Goal: Information Seeking & Learning: Compare options

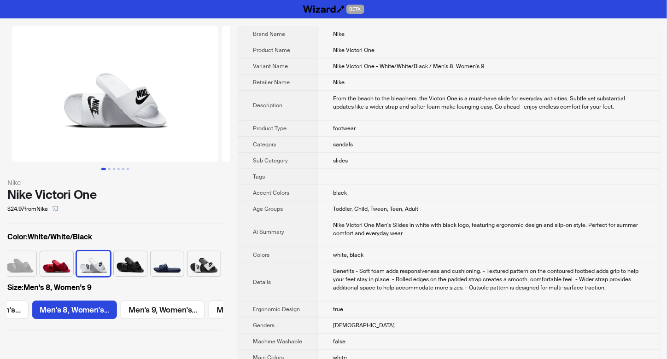
scroll to position [0, 161]
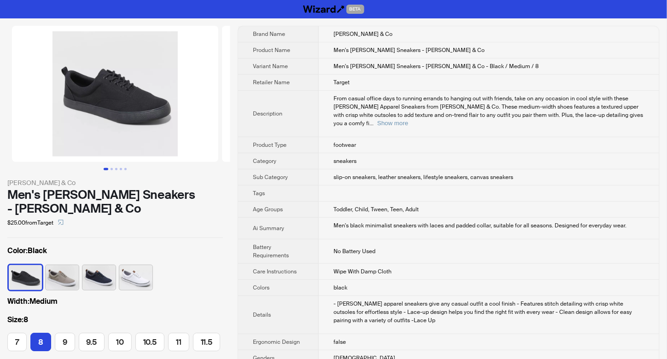
scroll to position [0, 8]
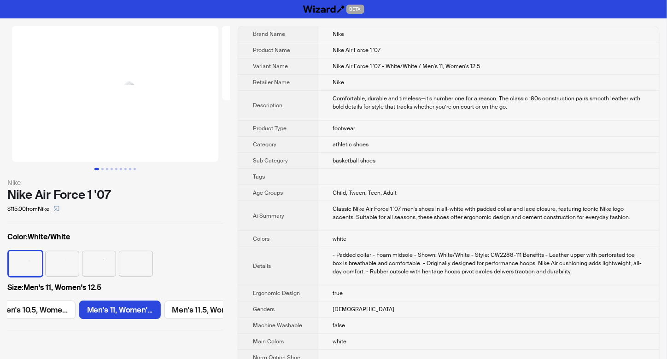
scroll to position [0, 1296]
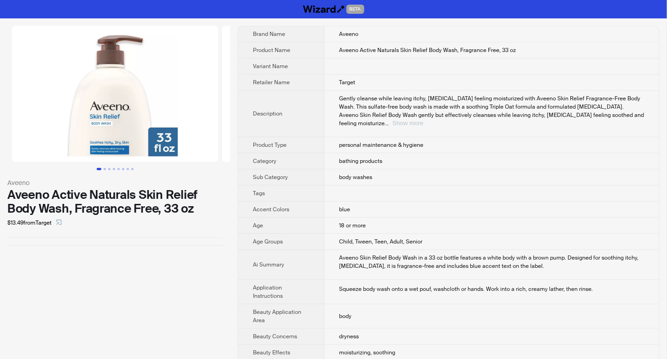
click at [423, 120] on button "Show more" at bounding box center [407, 123] width 31 height 7
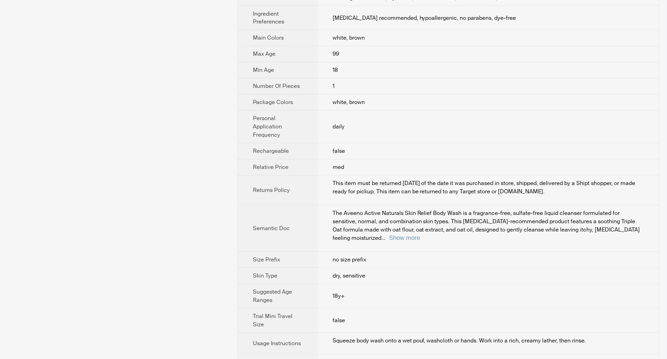
scroll to position [602, 0]
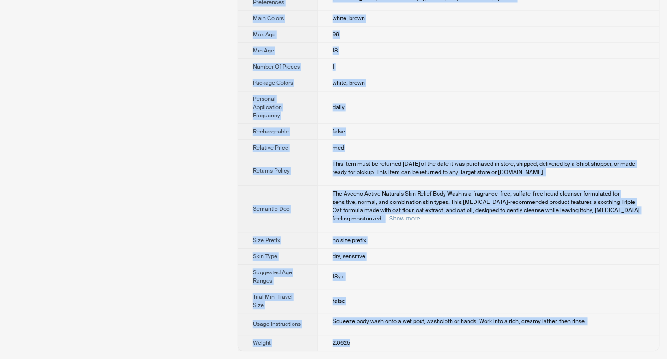
drag, startPoint x: 321, startPoint y: 34, endPoint x: 368, endPoint y: 346, distance: 315.7
copy tbody "Aveeno Product Name Aveeno Active Naturals Skin Relief Body Wash, Fragrance Fre…"
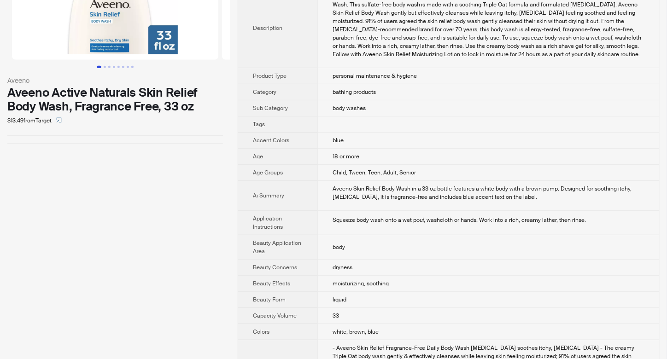
scroll to position [0, 0]
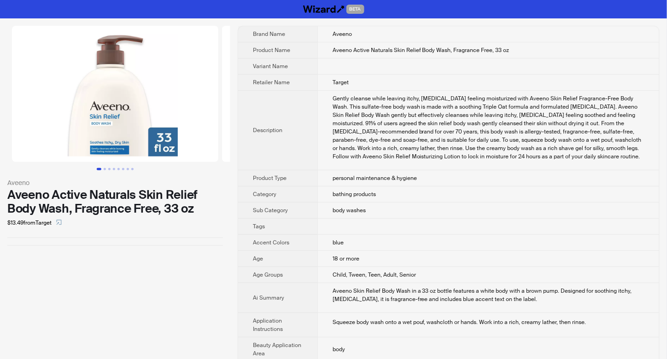
click at [117, 122] on img at bounding box center [115, 94] width 206 height 136
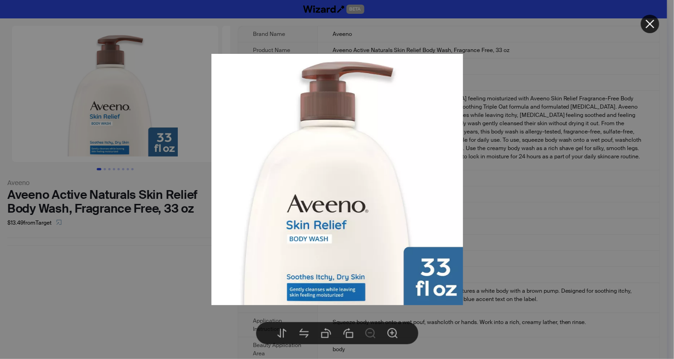
click at [503, 194] on div at bounding box center [337, 179] width 674 height 359
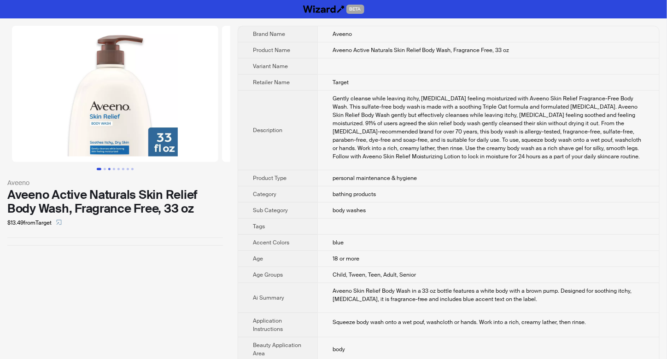
click at [108, 168] on button "Go to slide 3" at bounding box center [109, 169] width 2 height 2
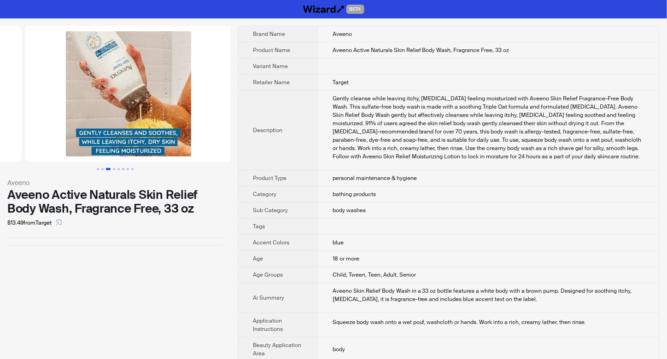
scroll to position [0, 420]
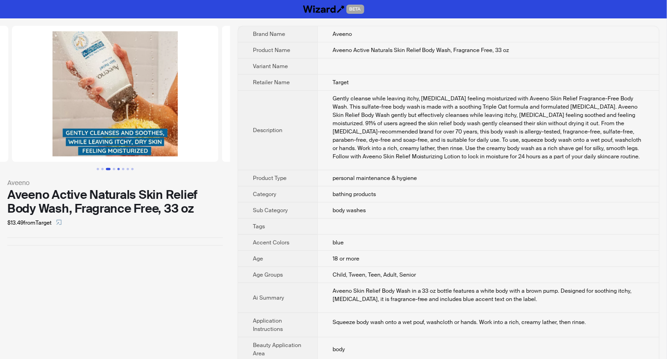
click at [117, 169] on button "Go to slide 5" at bounding box center [118, 169] width 2 height 2
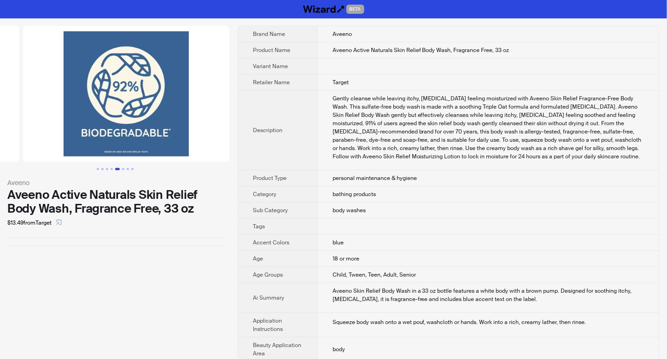
scroll to position [0, 840]
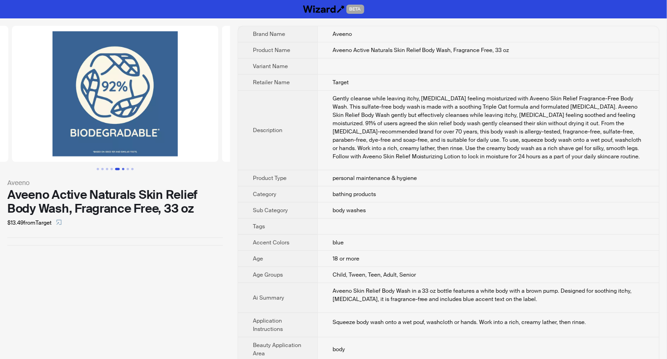
click at [123, 169] on button "Go to slide 6" at bounding box center [123, 169] width 2 height 2
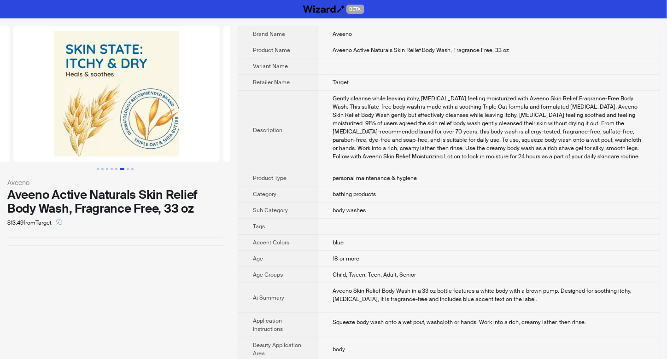
scroll to position [0, 1050]
click at [128, 169] on button "Go to slide 7" at bounding box center [128, 169] width 2 height 2
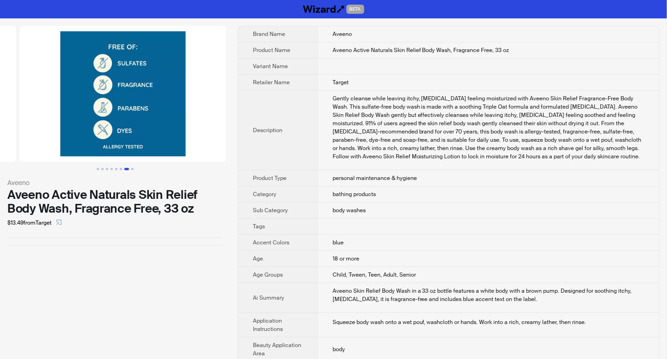
scroll to position [0, 1260]
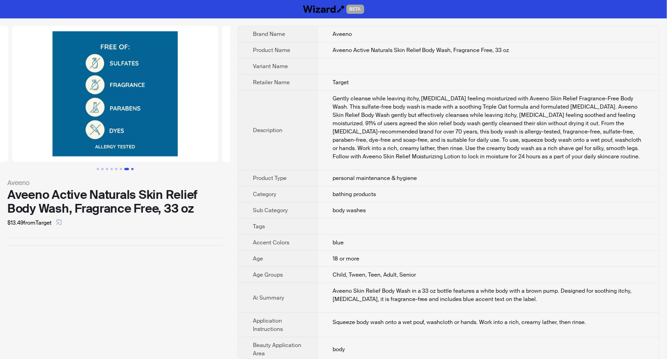
click at [133, 170] on button "Go to slide 8" at bounding box center [132, 169] width 2 height 2
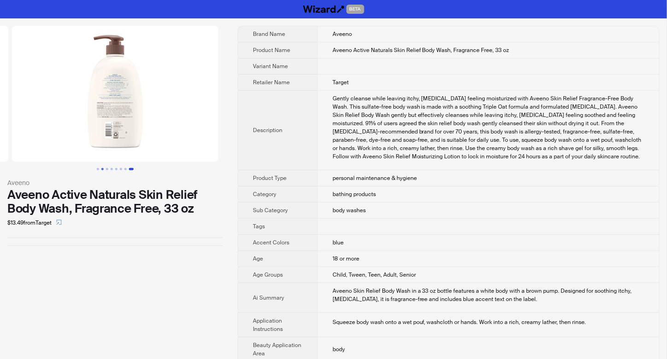
click at [103, 170] on button "Go to slide 2" at bounding box center [102, 169] width 2 height 2
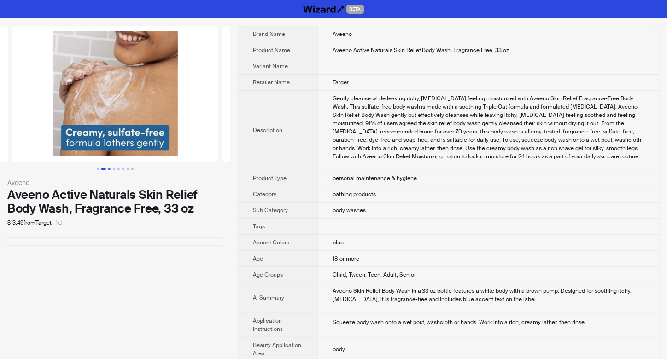
click at [110, 170] on button "Go to slide 3" at bounding box center [109, 169] width 2 height 2
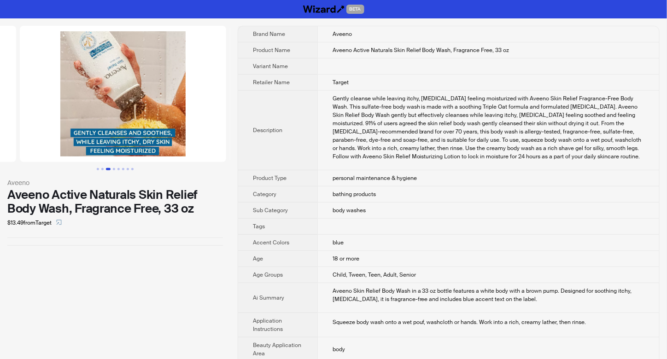
scroll to position [0, 420]
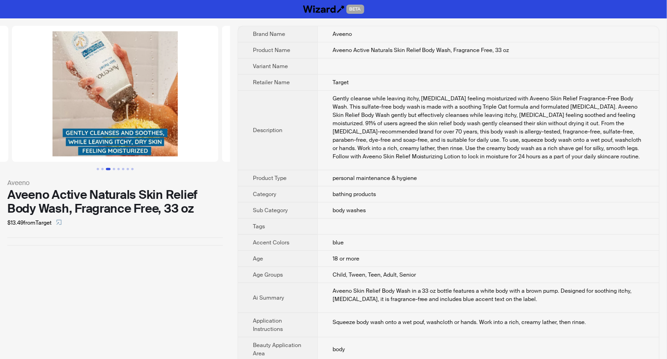
click at [111, 82] on img at bounding box center [115, 94] width 206 height 136
click at [107, 55] on img at bounding box center [115, 94] width 206 height 136
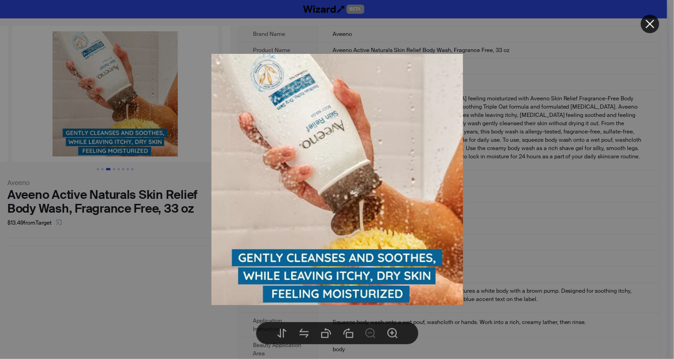
click at [495, 125] on div at bounding box center [337, 179] width 674 height 359
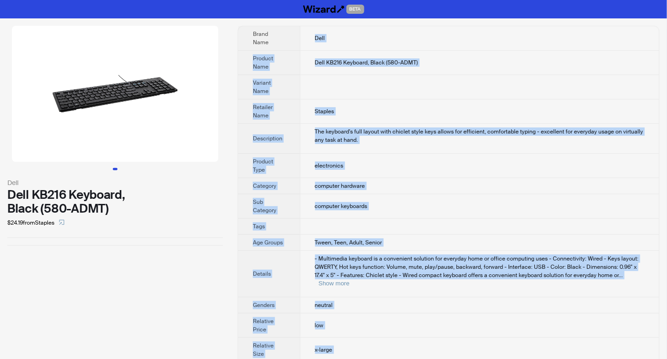
scroll to position [15, 0]
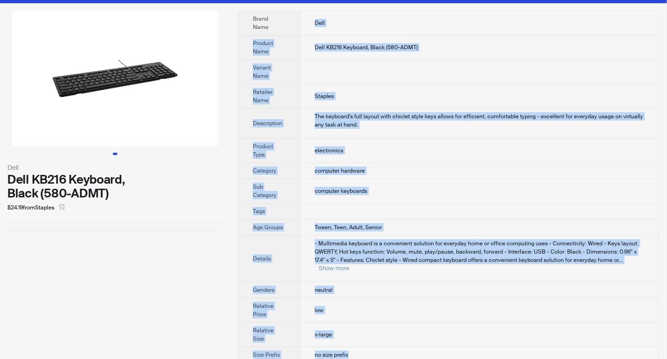
drag, startPoint x: 310, startPoint y: 33, endPoint x: 362, endPoint y: 349, distance: 320.2
click at [362, 349] on tbody "Brand Name Dell Product Name Dell KB216 Keyboard, Black (580-ADMT) Variant Name…" at bounding box center [448, 187] width 421 height 352
copy tbody "Dell Product Name Dell KB216 Keyboard, Black (580-ADMT) Variant Name Retailer N…"
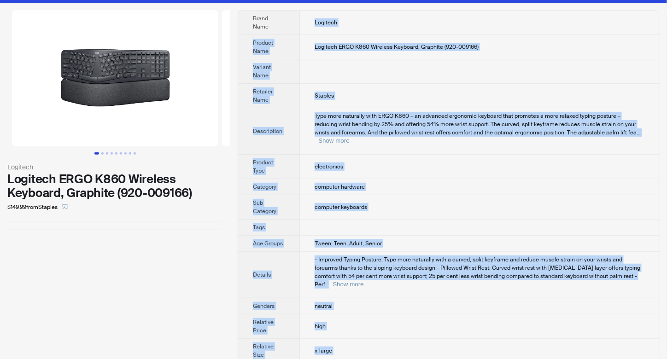
scroll to position [23, 0]
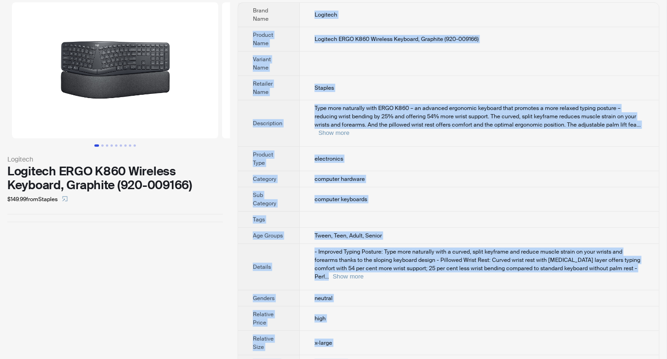
drag, startPoint x: 311, startPoint y: 36, endPoint x: 354, endPoint y: 347, distance: 313.3
click at [354, 347] on tbody "Brand Name Logitech Product Name Logitech ERGO K860 Wireless Keyboard, Graphite…" at bounding box center [448, 187] width 421 height 368
copy tbody "Logitech Product Name Logitech ERGO K860 Wireless Keyboard, Graphite (920-00916…"
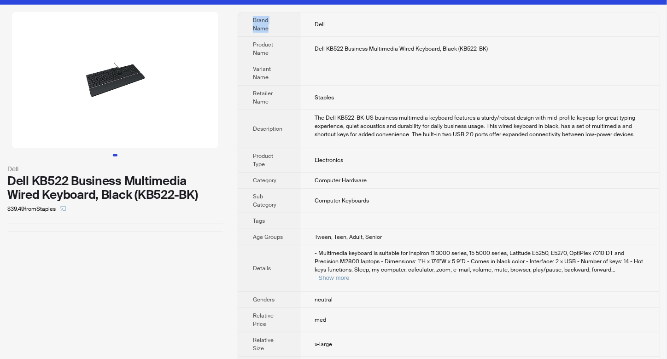
scroll to position [23, 0]
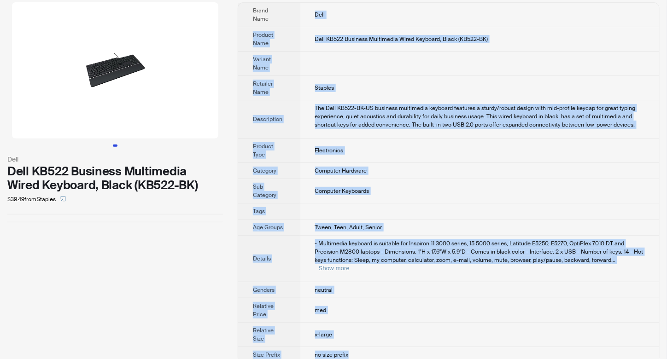
drag, startPoint x: 312, startPoint y: 35, endPoint x: 355, endPoint y: 349, distance: 316.5
click at [355, 349] on tbody "Brand Name Dell Product Name Dell KB522 Business Multimedia Wired Keyboard, Bla…" at bounding box center [448, 183] width 421 height 360
copy tbody "Dell Product Name Dell KB522 Business Multimedia Wired Keyboard, Black (KB522-B…"
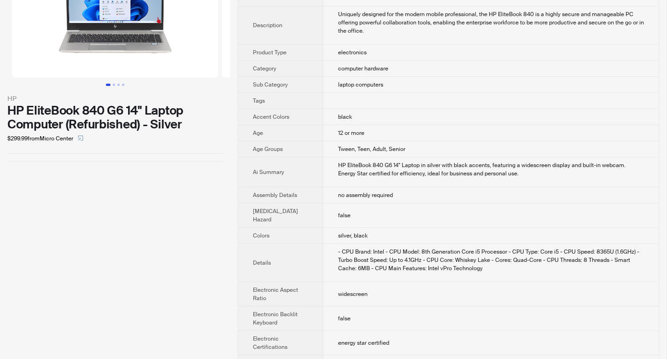
scroll to position [31, 0]
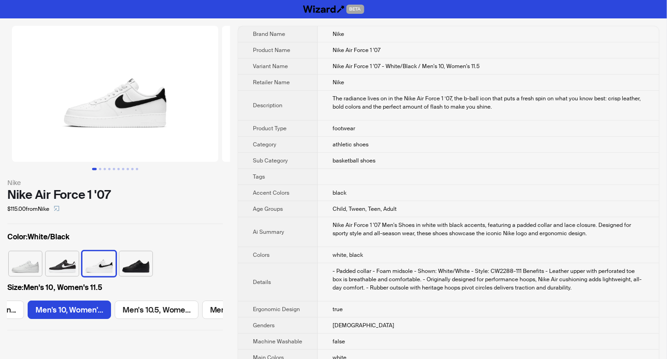
scroll to position [0, 1134]
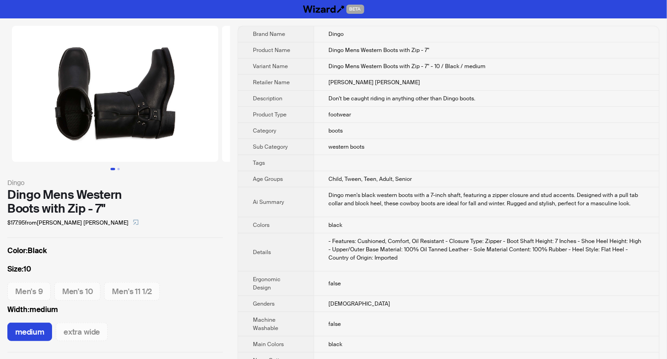
click at [363, 209] on td "Dingo men's black western boots with a 7-inch shaft, featuring a zipper closure…" at bounding box center [486, 202] width 345 height 30
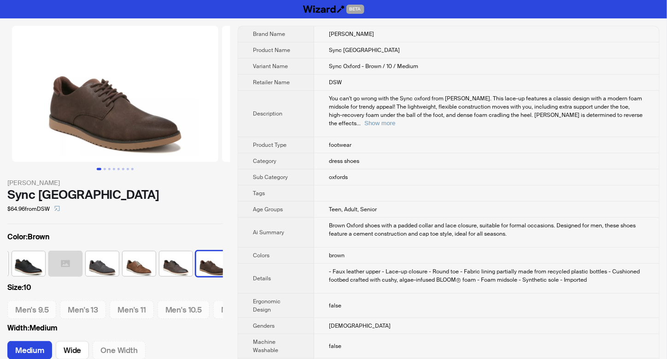
scroll to position [0, 42]
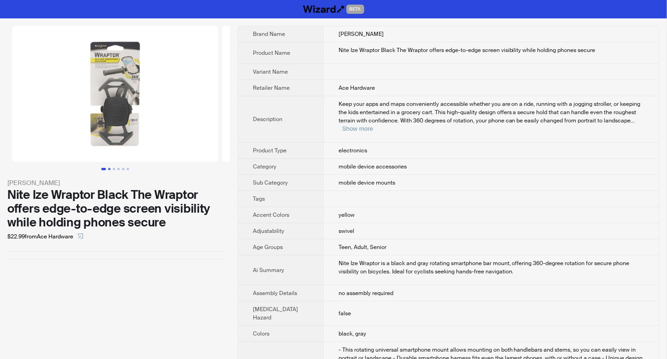
click at [111, 169] on button "Go to slide 2" at bounding box center [109, 169] width 2 height 2
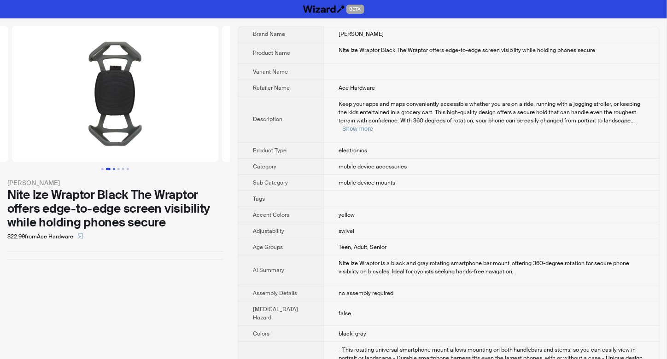
click at [113, 168] on button "Go to slide 3" at bounding box center [114, 169] width 2 height 2
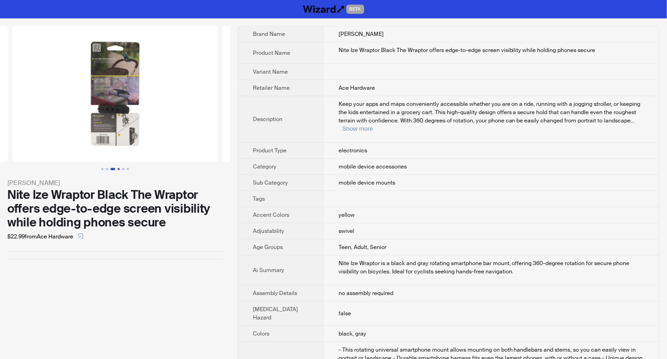
click at [118, 169] on button "Go to slide 4" at bounding box center [118, 169] width 2 height 2
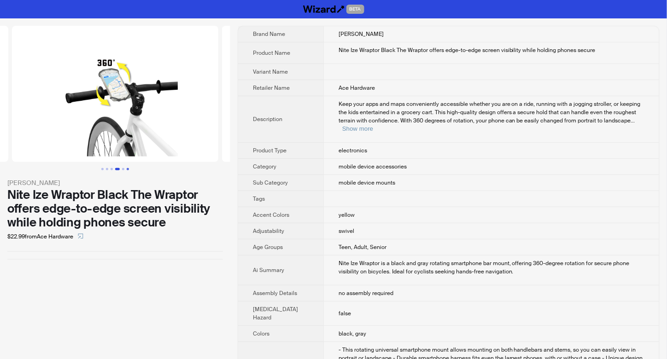
click at [129, 168] on button "Go to slide 6" at bounding box center [128, 169] width 2 height 2
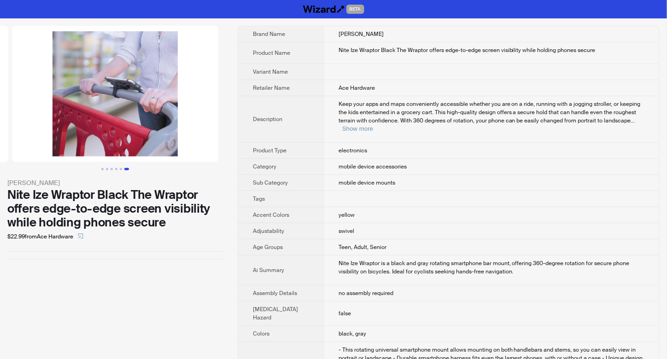
scroll to position [407, 0]
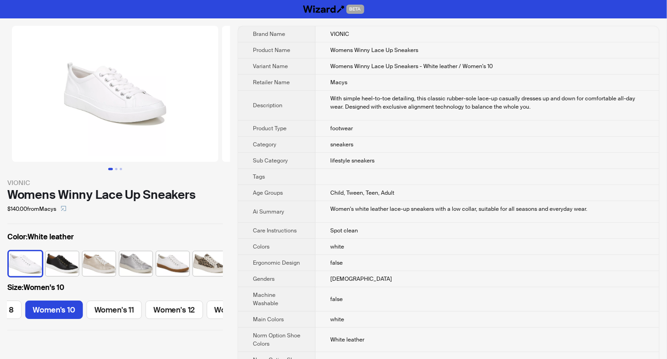
scroll to position [0, 220]
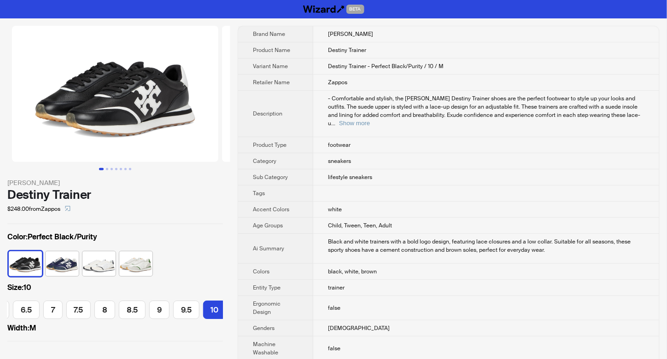
scroll to position [0, 129]
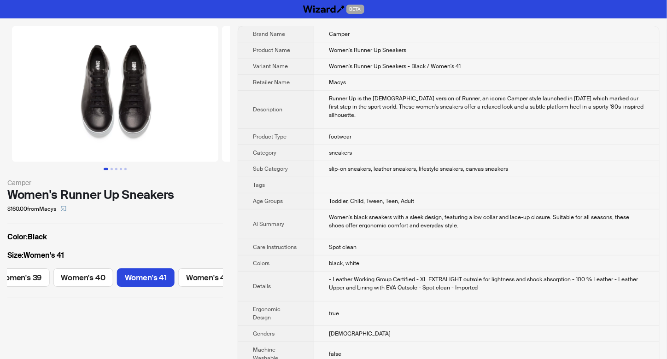
scroll to position [0, 271]
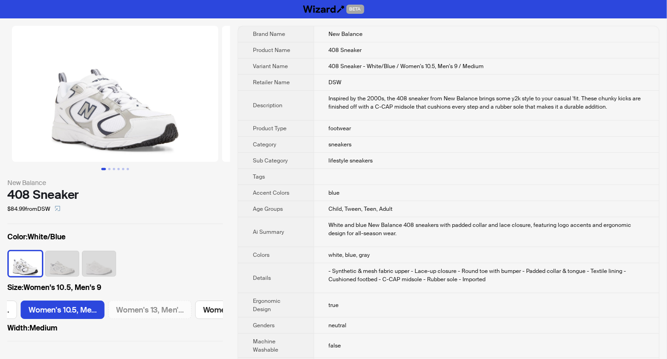
scroll to position [0, 250]
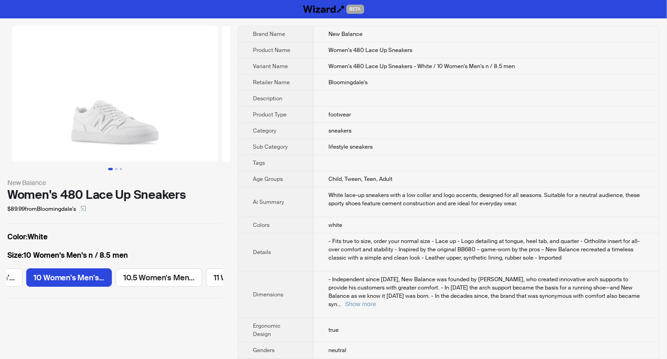
scroll to position [0, 161]
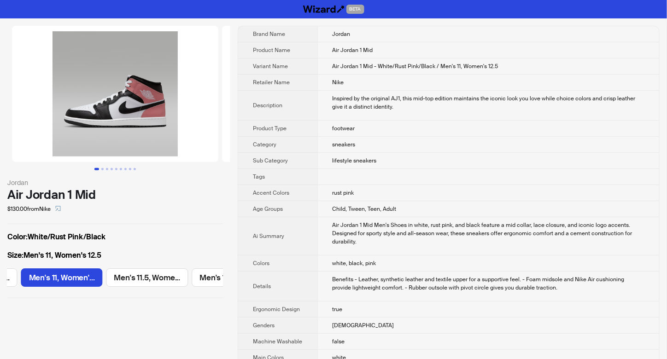
scroll to position [0, 692]
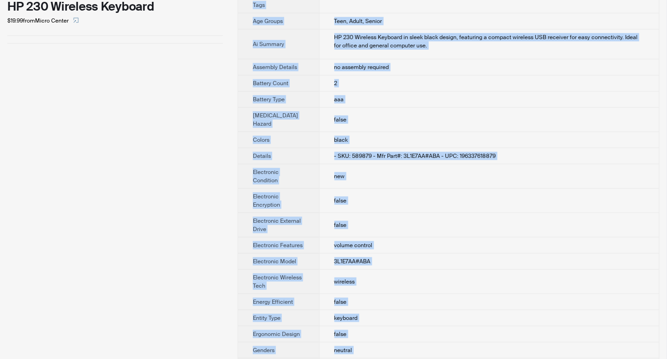
scroll to position [419, 0]
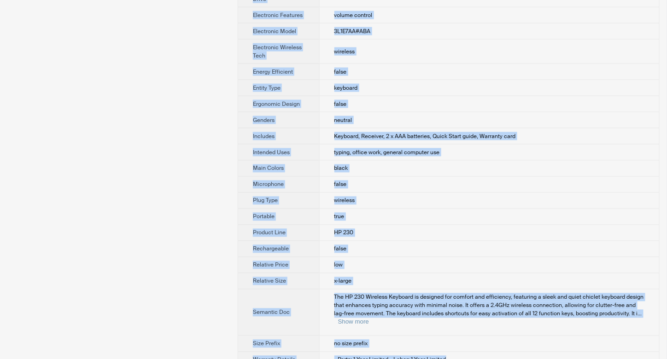
drag, startPoint x: 321, startPoint y: 32, endPoint x: 444, endPoint y: 345, distance: 336.8
copy tbody "HP Product Name HP 230 Wireless Keyboard Variant Name Retailer Name Micro Cente…"
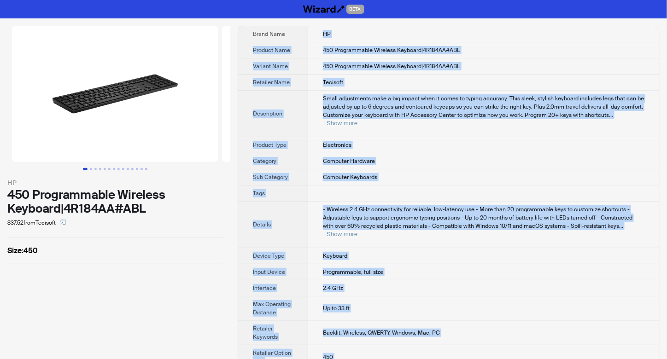
scroll to position [14, 0]
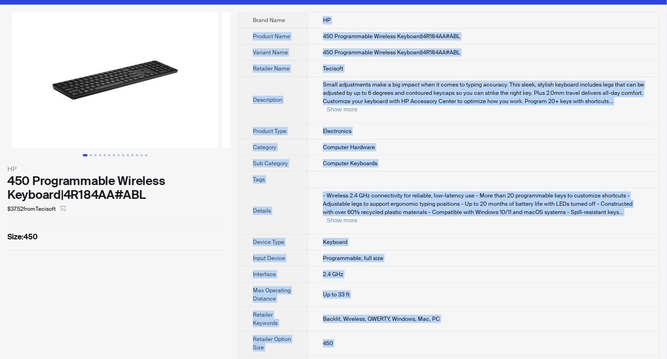
drag, startPoint x: 322, startPoint y: 30, endPoint x: 348, endPoint y: 345, distance: 315.6
click at [348, 345] on tbody "Brand Name HP Product Name 450 Programmable Wireless Keyboard|4R184AA#ABL Varia…" at bounding box center [448, 191] width 421 height 359
copy tbody "HP Product Name 450 Programmable Wireless Keyboard|4R184AA#ABL Variant Name 450…"
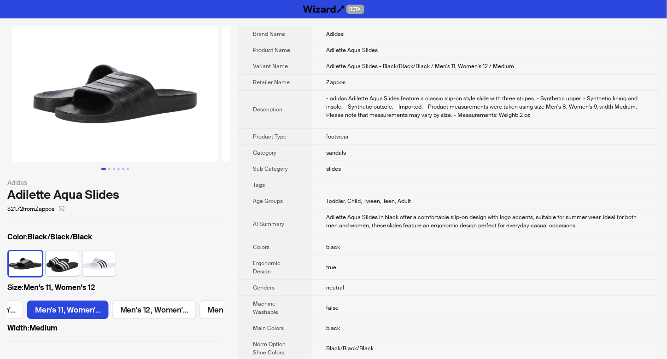
scroll to position [0, 600]
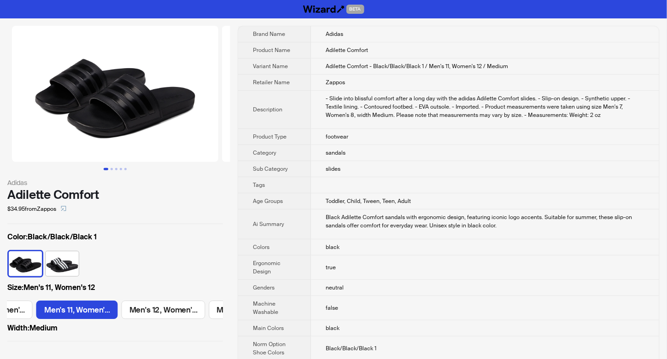
scroll to position [0, 600]
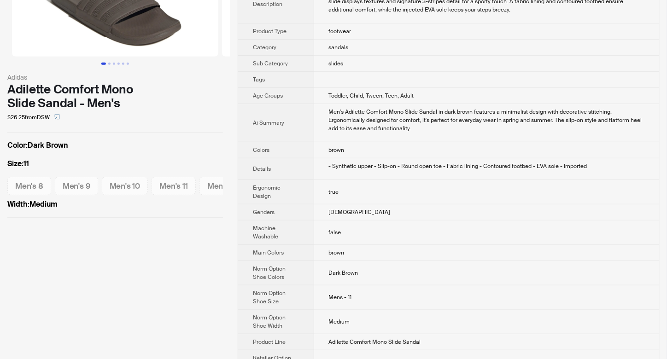
scroll to position [184, 0]
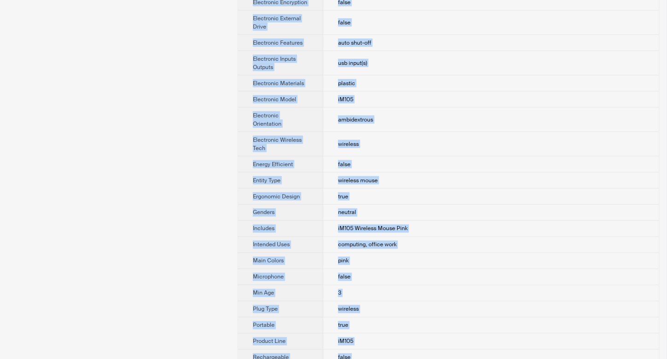
scroll to position [483, 0]
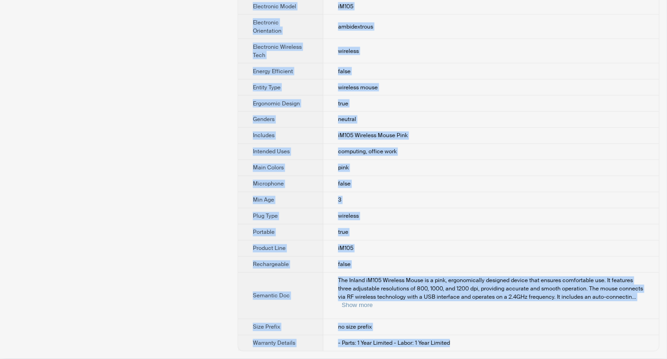
drag, startPoint x: 327, startPoint y: 30, endPoint x: 448, endPoint y: 344, distance: 335.6
copy tbody "Inland Product Name Inland iM105 Wireless Mouse Pink Variant Name Retailer Name…"
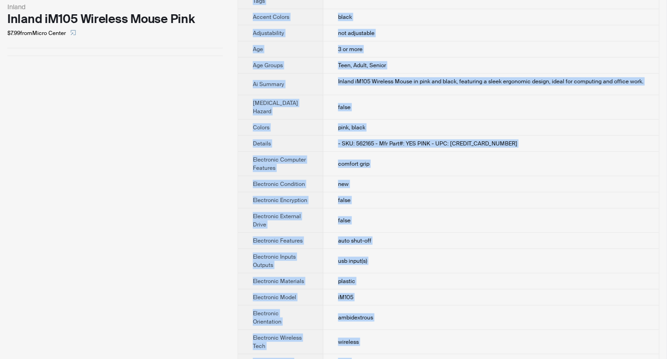
scroll to position [0, 0]
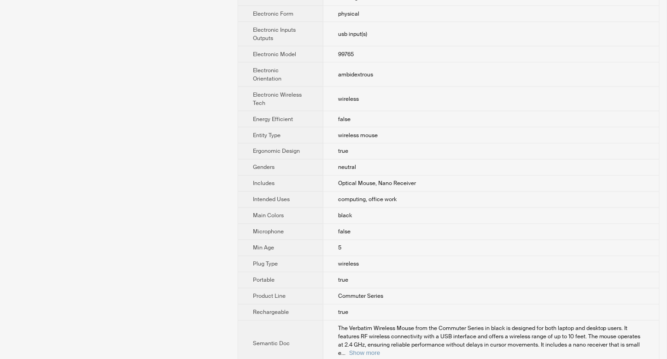
scroll to position [491, 0]
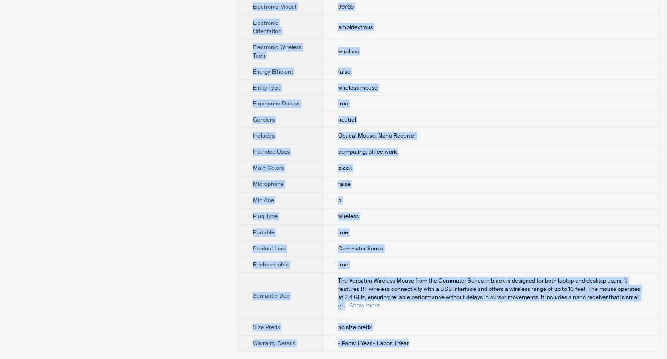
drag, startPoint x: 328, startPoint y: 31, endPoint x: 416, endPoint y: 346, distance: 327.2
copy tbody "Verbatim Product Name Verbatim Wireless Mouse - Commuter Series - Black Variant…"
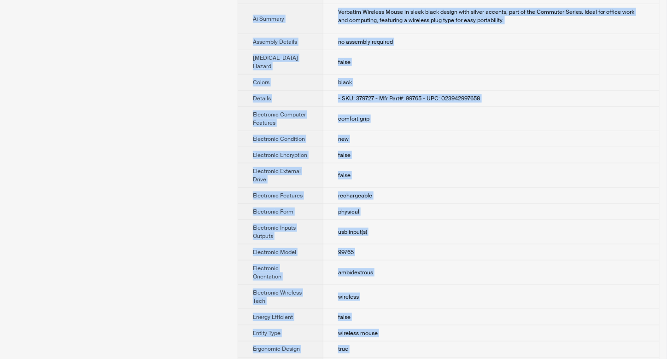
scroll to position [0, 0]
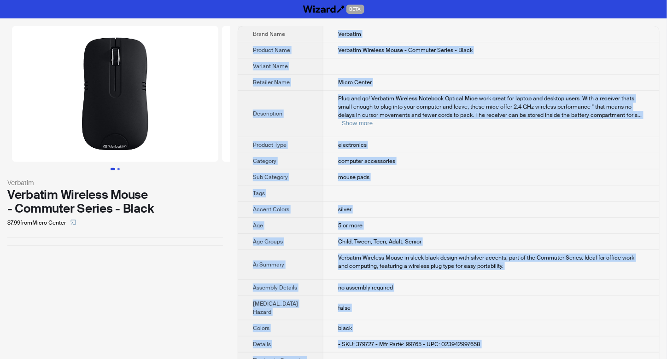
click at [119, 170] on button "Go to slide 2" at bounding box center [118, 169] width 2 height 2
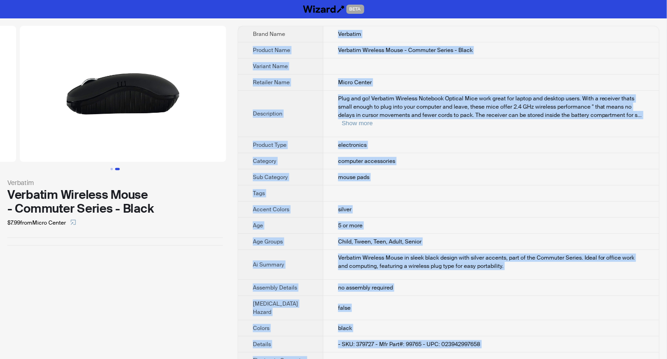
scroll to position [0, 210]
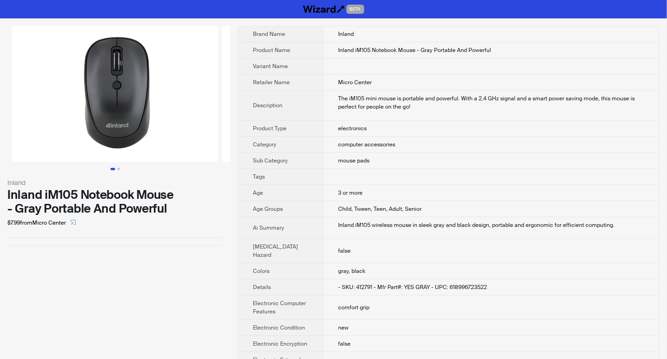
click at [130, 248] on div "Inland Inland iM105 Notebook Mouse - Gray Portable And Powerful $7.99 from Micr…" at bounding box center [115, 135] width 230 height 235
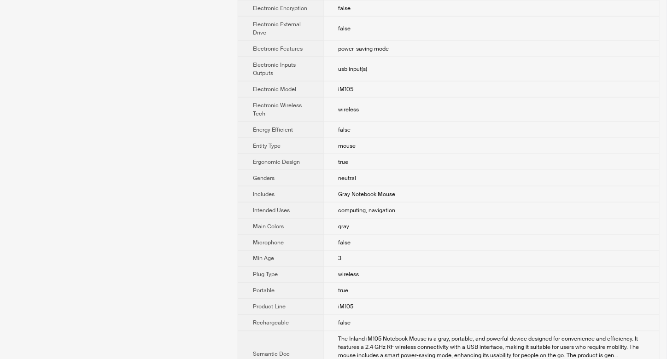
scroll to position [386, 0]
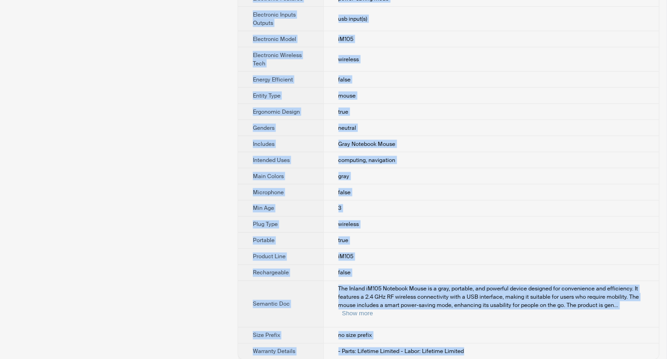
drag, startPoint x: 326, startPoint y: 30, endPoint x: 467, endPoint y: 350, distance: 349.5
click at [467, 350] on tbody "Brand Name Inland Product Name Inland iM105 Notebook Mouse - Gray Portable And …" at bounding box center [448, -1] width 421 height 719
copy tbody "Inland Product Name Inland iM105 Notebook Mouse - Gray Portable And Powerful Va…"
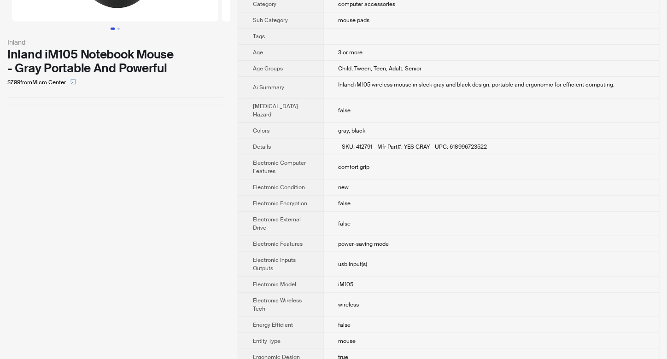
click at [125, 177] on div "Inland Inland iM105 Notebook Mouse - Gray Portable And Powerful $7.99 from Micr…" at bounding box center [115, 245] width 230 height 735
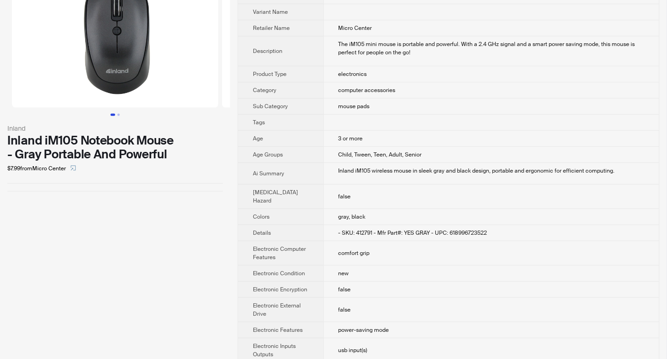
scroll to position [0, 0]
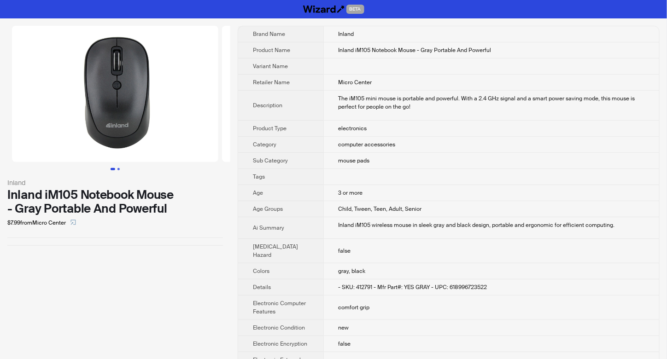
click at [120, 169] on button "Go to slide 2" at bounding box center [118, 169] width 2 height 2
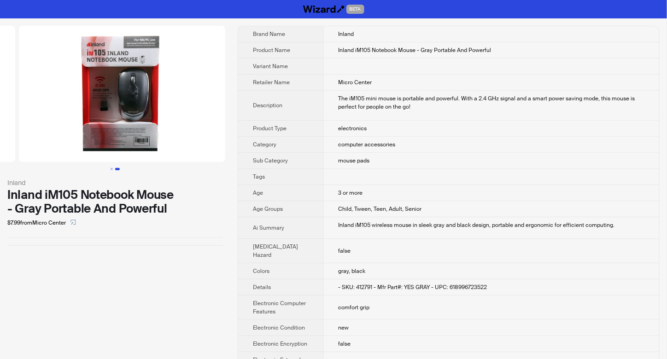
scroll to position [0, 210]
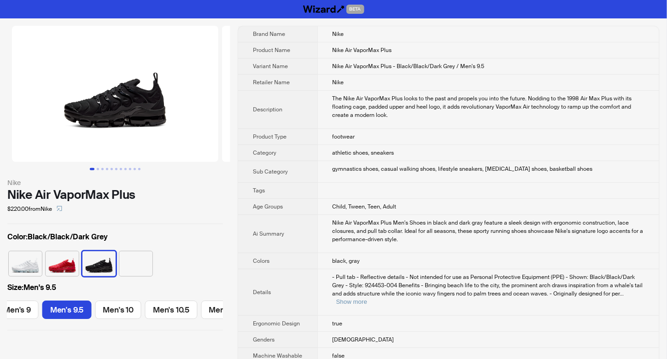
scroll to position [0, 519]
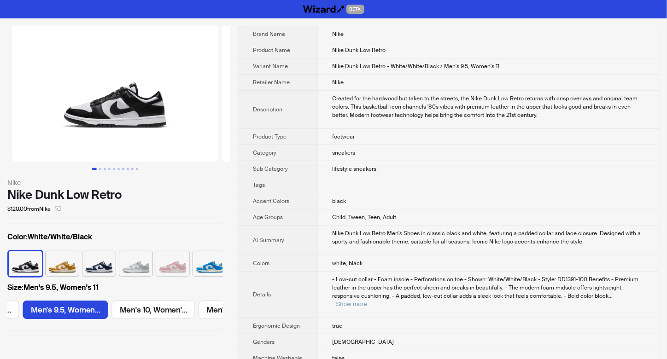
scroll to position [0, 603]
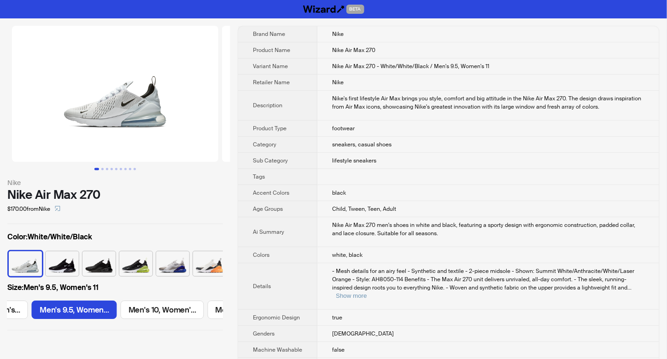
scroll to position [0, 603]
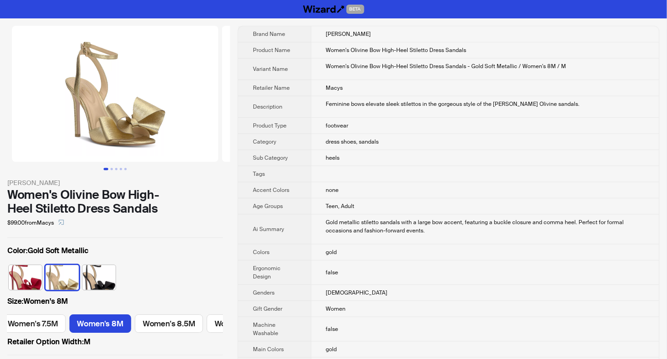
scroll to position [0, 385]
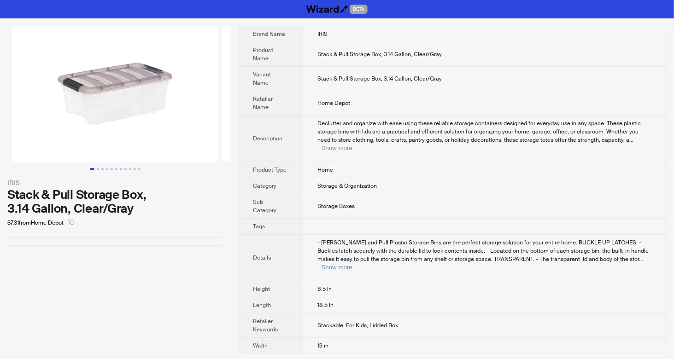
click at [365, 178] on td "Storage & Organization" at bounding box center [484, 186] width 363 height 16
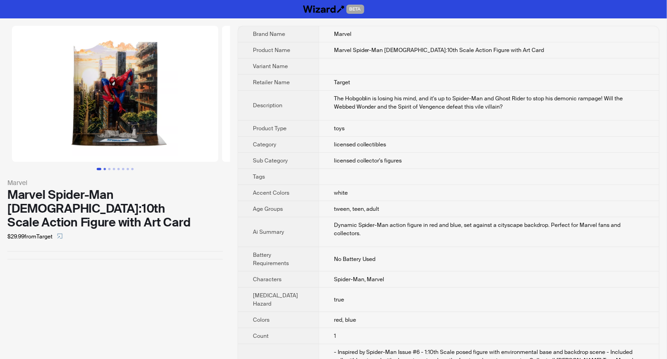
click at [104, 170] on button "Go to slide 2" at bounding box center [105, 169] width 2 height 2
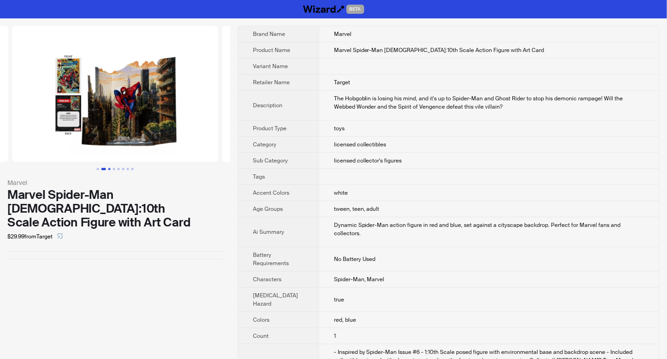
click at [111, 170] on button "Go to slide 3" at bounding box center [109, 169] width 2 height 2
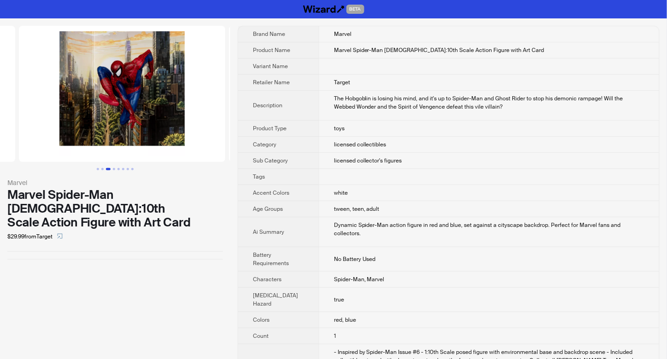
scroll to position [0, 420]
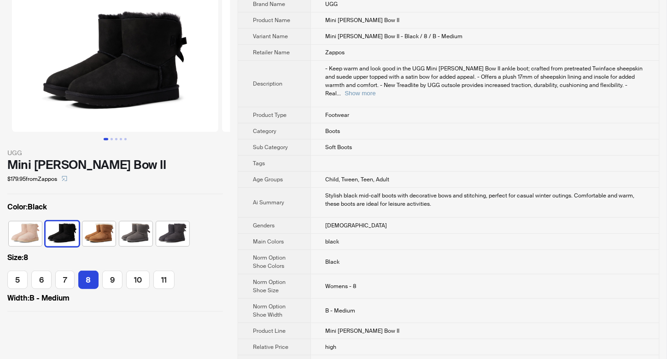
scroll to position [61, 0]
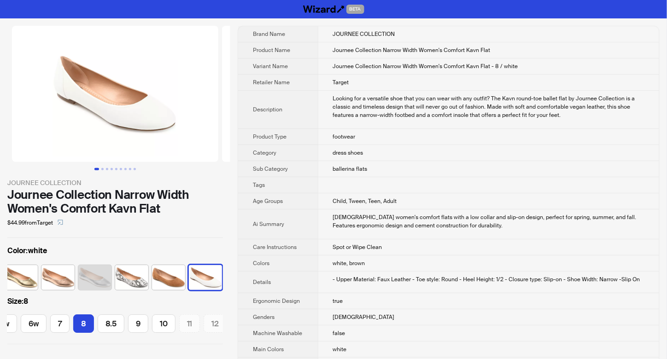
scroll to position [0, 153]
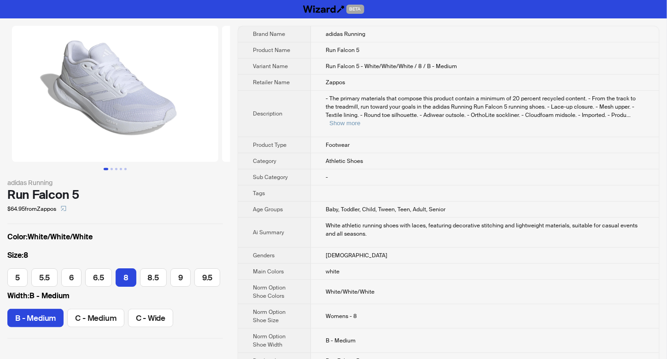
scroll to position [0, 78]
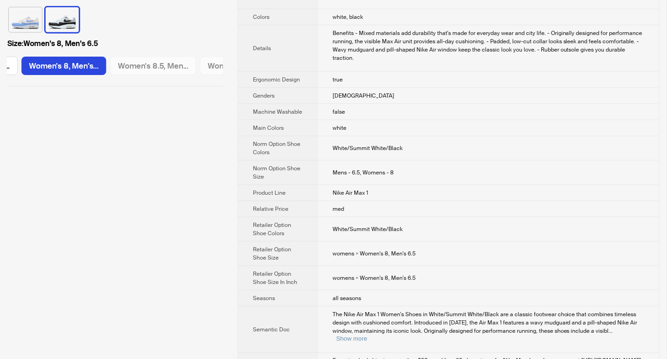
scroll to position [245, 0]
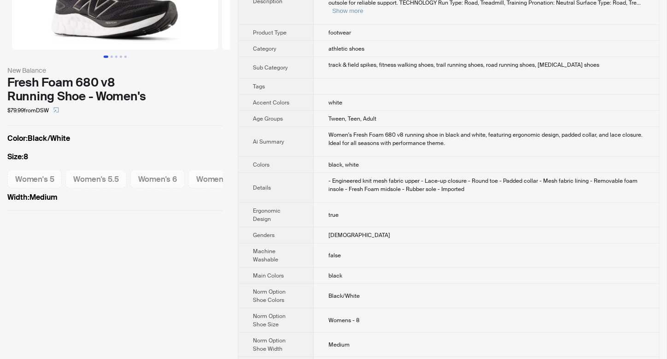
scroll to position [184, 0]
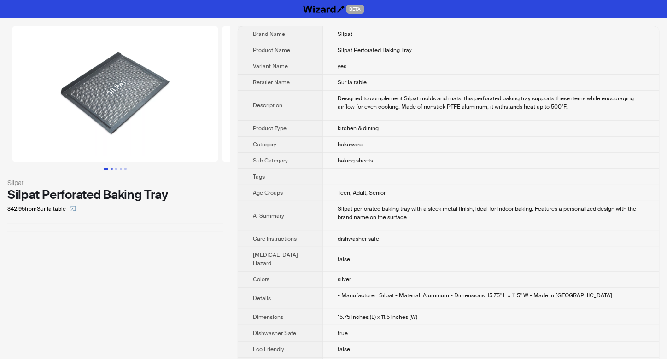
click at [111, 170] on button "Go to slide 2" at bounding box center [112, 169] width 2 height 2
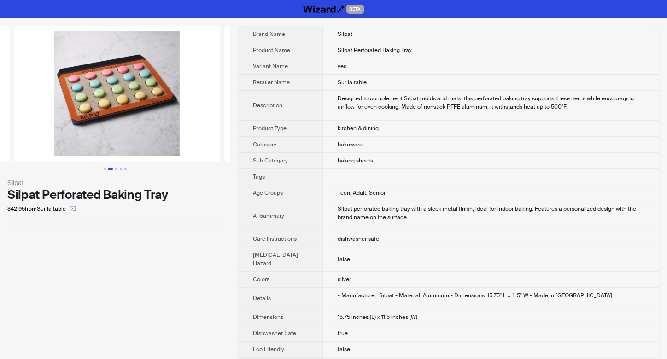
scroll to position [0, 210]
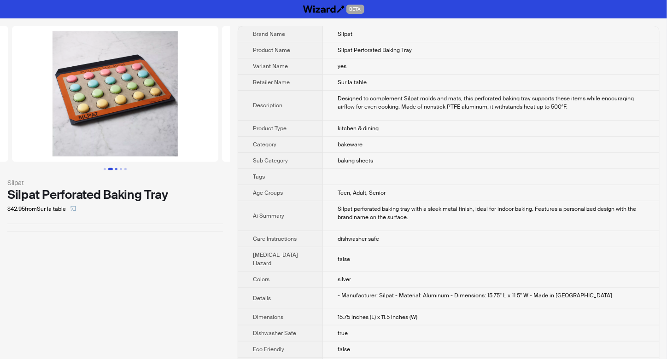
click at [115, 169] on button "Go to slide 3" at bounding box center [116, 169] width 2 height 2
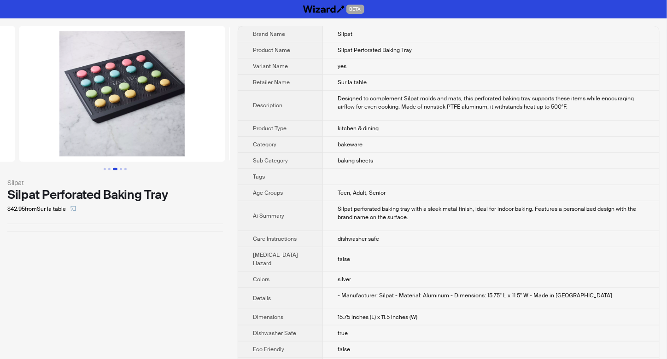
scroll to position [0, 420]
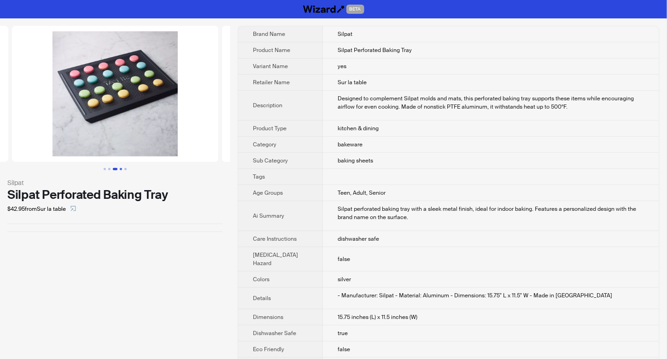
click at [120, 169] on button "Go to slide 4" at bounding box center [121, 169] width 2 height 2
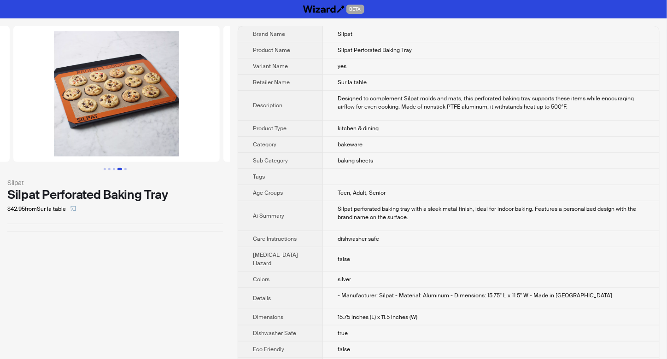
scroll to position [0, 630]
click at [125, 170] on button "Go to slide 5" at bounding box center [125, 169] width 2 height 2
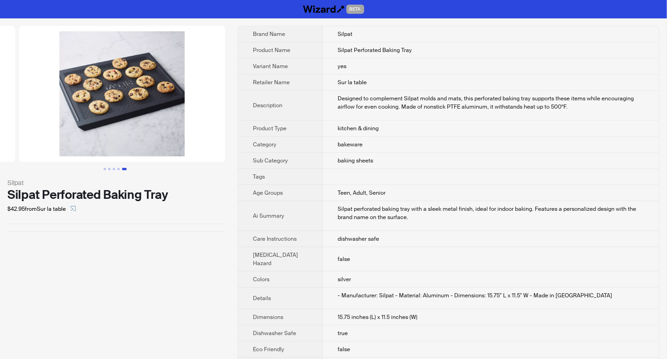
scroll to position [0, 840]
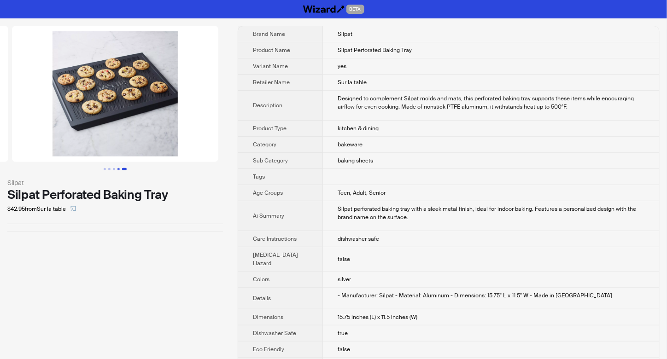
click at [117, 168] on button "Go to slide 4" at bounding box center [118, 169] width 2 height 2
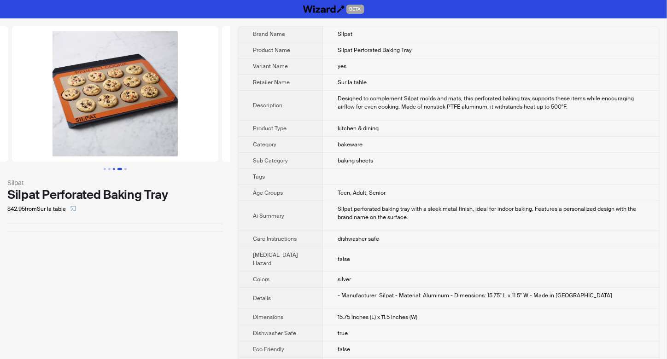
click at [113, 168] on button "Go to slide 3" at bounding box center [114, 169] width 2 height 2
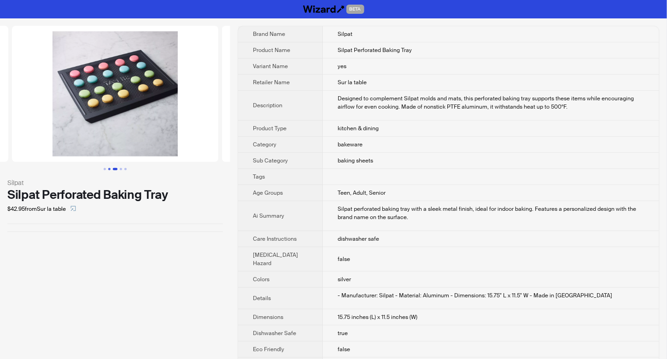
click at [109, 169] on button "Go to slide 2" at bounding box center [109, 169] width 2 height 2
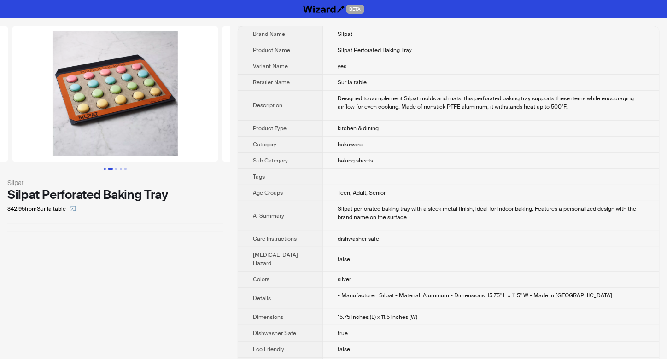
click at [104, 169] on button "Go to slide 1" at bounding box center [105, 169] width 2 height 2
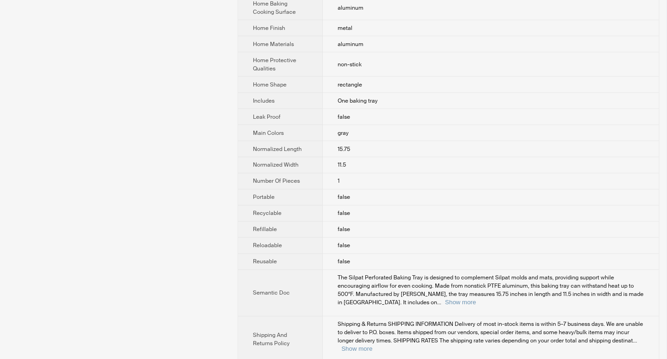
scroll to position [446, 0]
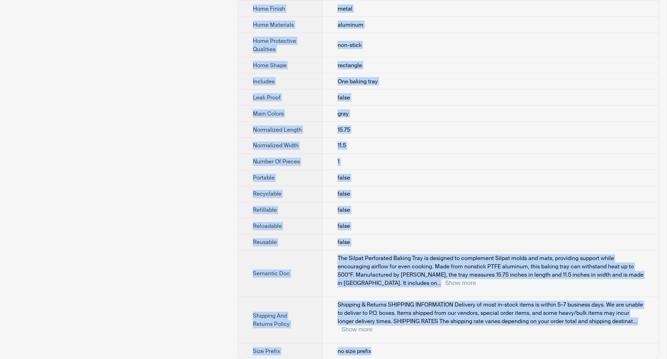
drag, startPoint x: 324, startPoint y: 29, endPoint x: 369, endPoint y: 348, distance: 322.8
copy tbody "Silpat Product Name Silpat Perforated Baking Tray Variant Name yes Retailer Nam…"
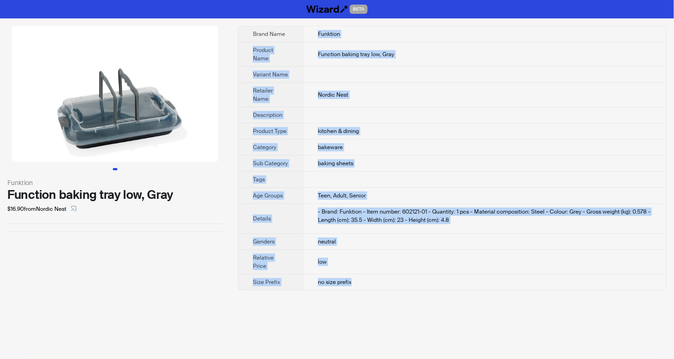
drag, startPoint x: 314, startPoint y: 32, endPoint x: 360, endPoint y: 276, distance: 248.3
click at [360, 276] on tbody "Brand Name Funktion Product Name Function baking tray low, Gray Variant Name Re…" at bounding box center [452, 158] width 428 height 264
copy tbody "Funktion Product Name Function baking tray low, Gray Variant Name Retailer Name…"
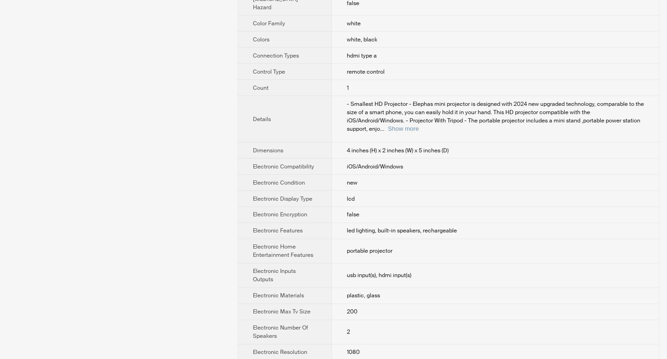
scroll to position [368, 0]
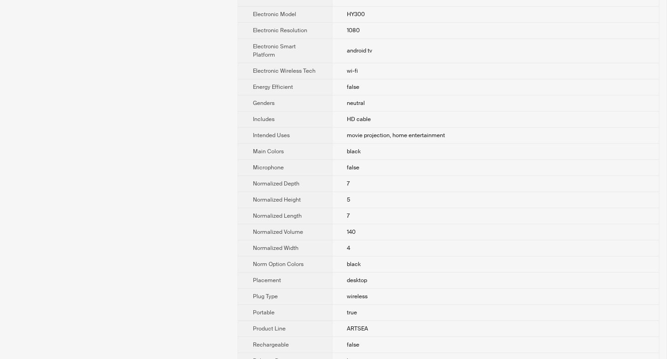
scroll to position [798, 0]
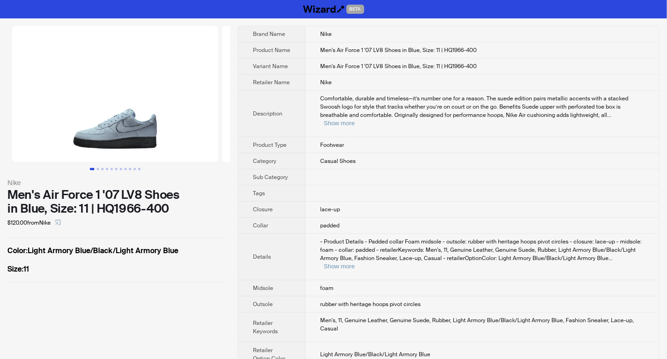
scroll to position [19, 0]
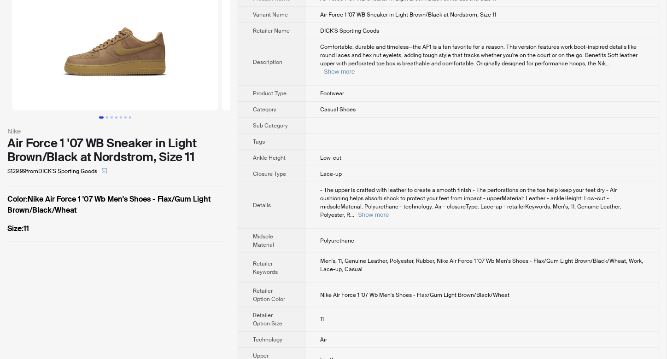
scroll to position [52, 0]
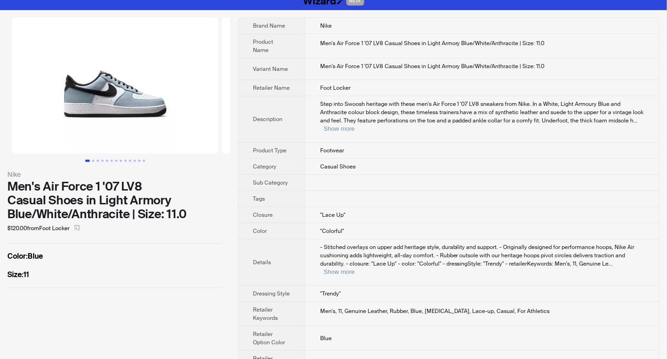
scroll to position [9, 0]
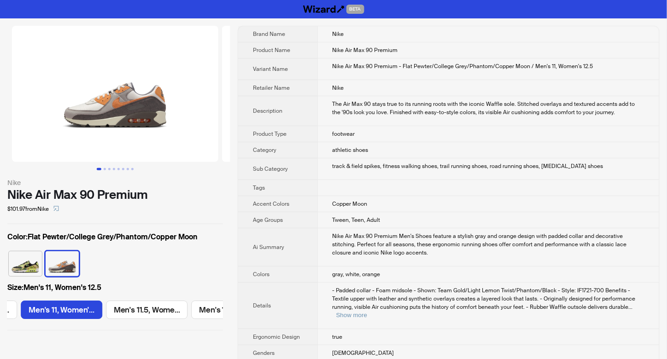
scroll to position [0, 869]
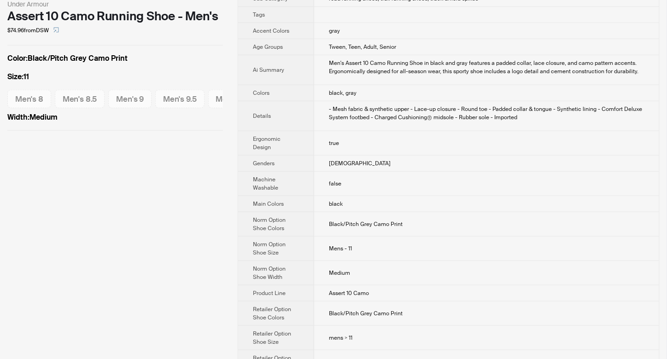
scroll to position [184, 0]
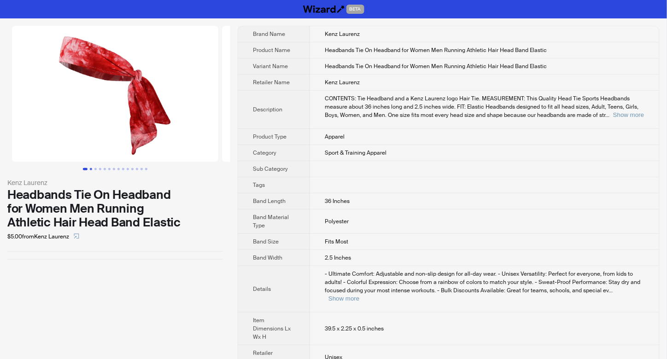
click at [92, 169] on button "Go to slide 2" at bounding box center [91, 169] width 2 height 2
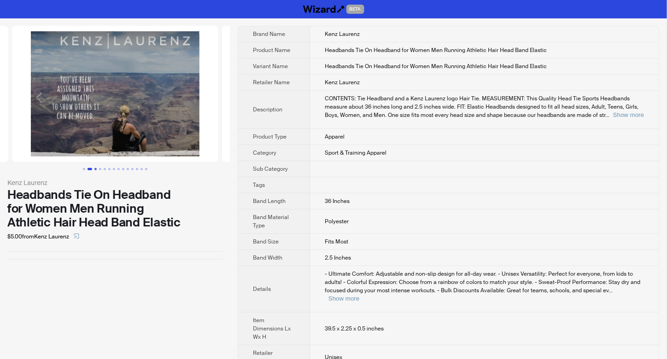
click at [95, 169] on button "Go to slide 3" at bounding box center [95, 169] width 2 height 2
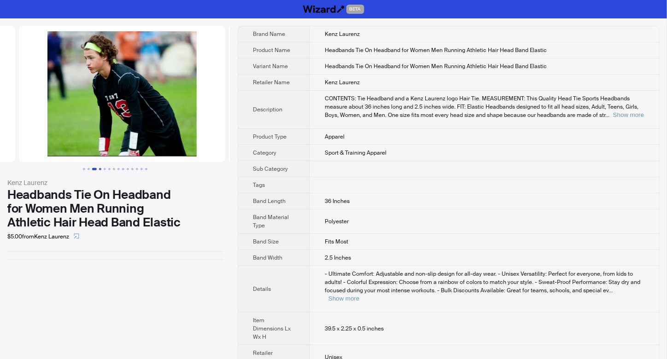
scroll to position [0, 420]
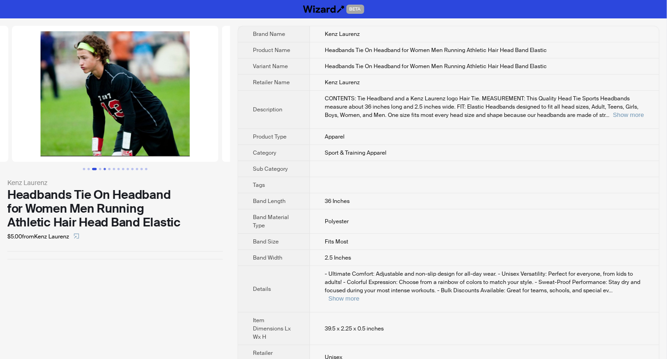
click at [104, 169] on button "Go to slide 5" at bounding box center [105, 169] width 2 height 2
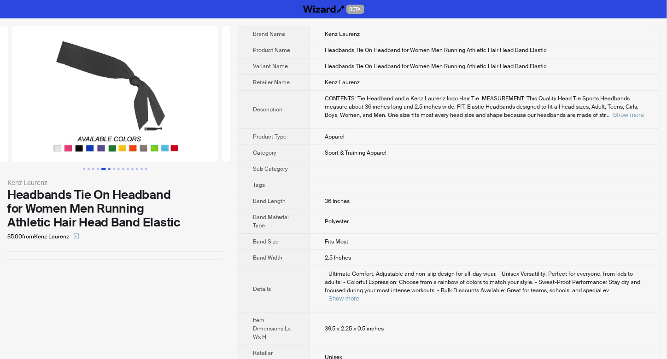
click at [109, 169] on button "Go to slide 6" at bounding box center [109, 169] width 2 height 2
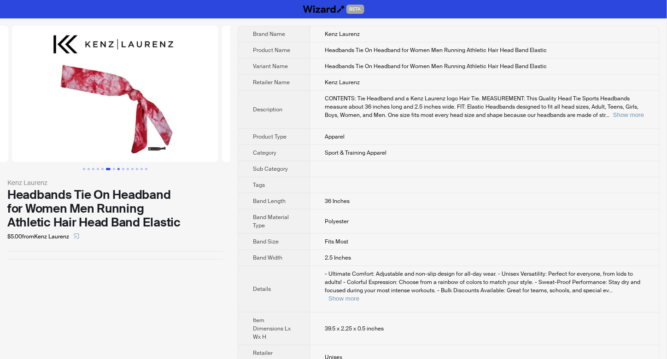
click at [119, 169] on button "Go to slide 8" at bounding box center [118, 169] width 2 height 2
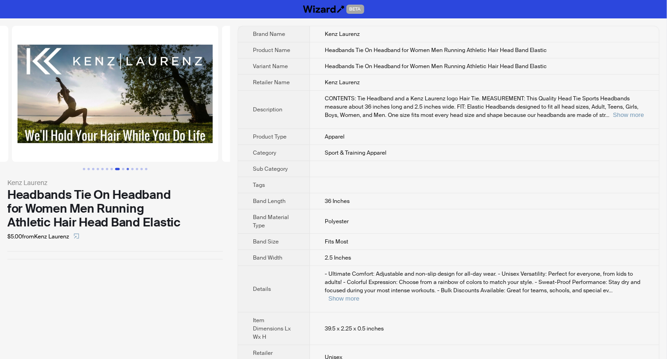
click at [128, 170] on button "Go to slide 10" at bounding box center [128, 169] width 2 height 2
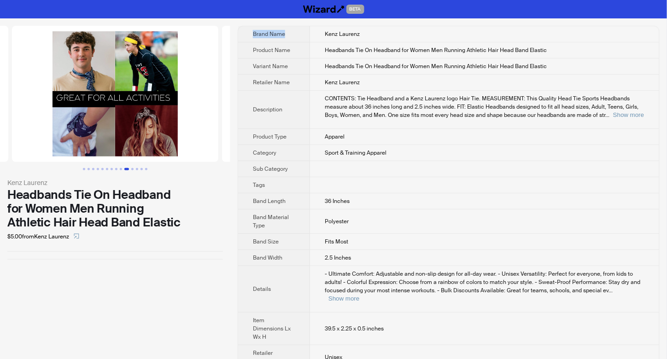
scroll to position [6, 0]
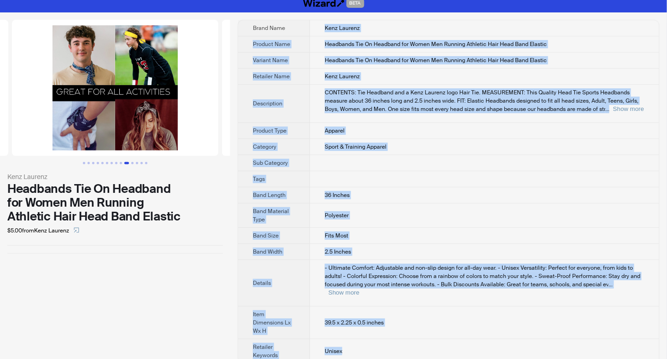
drag, startPoint x: 324, startPoint y: 34, endPoint x: 351, endPoint y: 347, distance: 314.8
click at [351, 347] on tbody "Brand Name Kenz Laurenz Product Name Headbands Tie On Headband for Women Men Ru…" at bounding box center [448, 191] width 421 height 343
copy tbody "Kenz Laurenz Product Name Headbands Tie On Headband for Women Men Running Athle…"
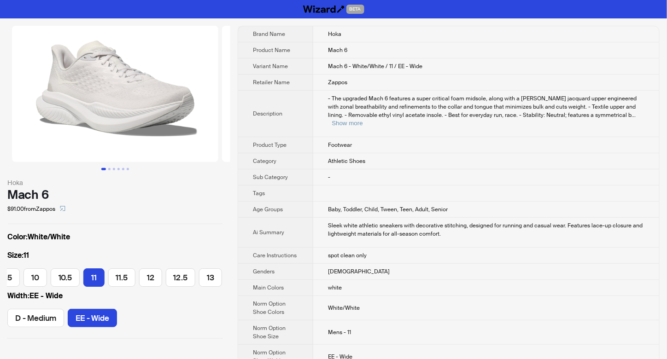
scroll to position [0, 164]
